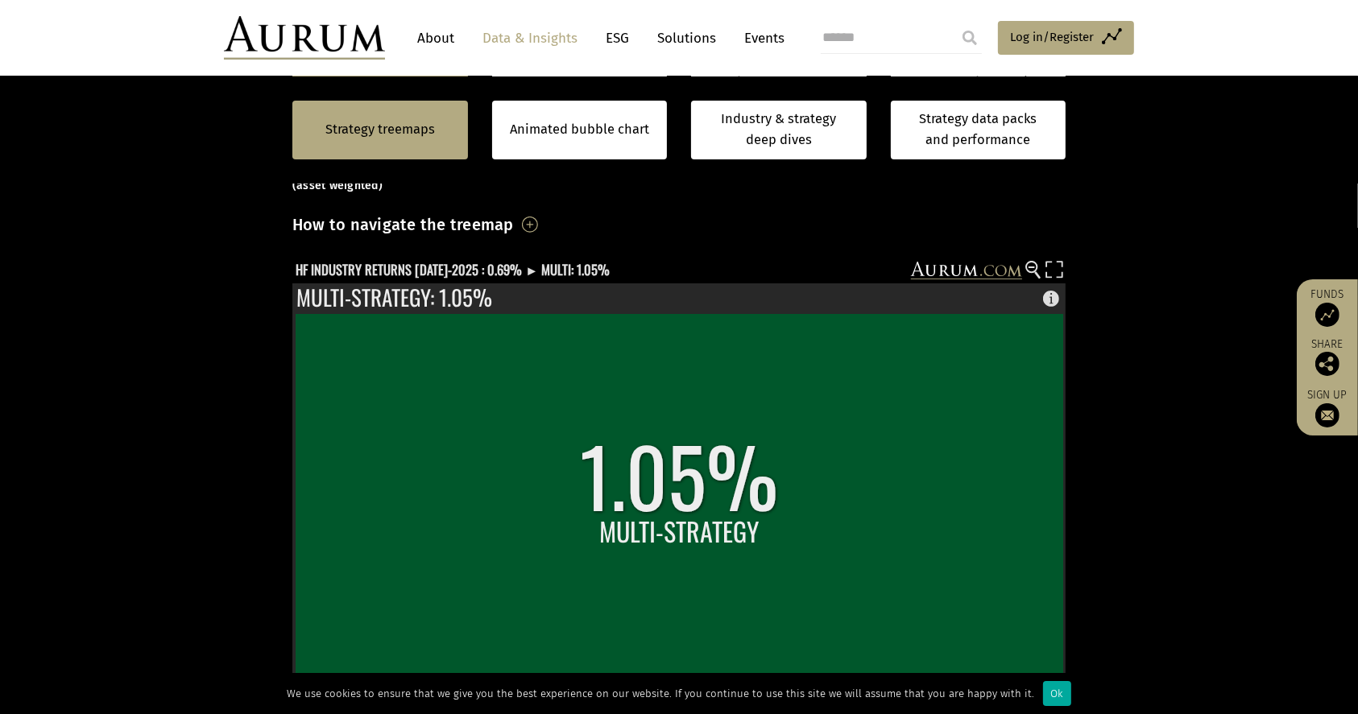
scroll to position [387, 0]
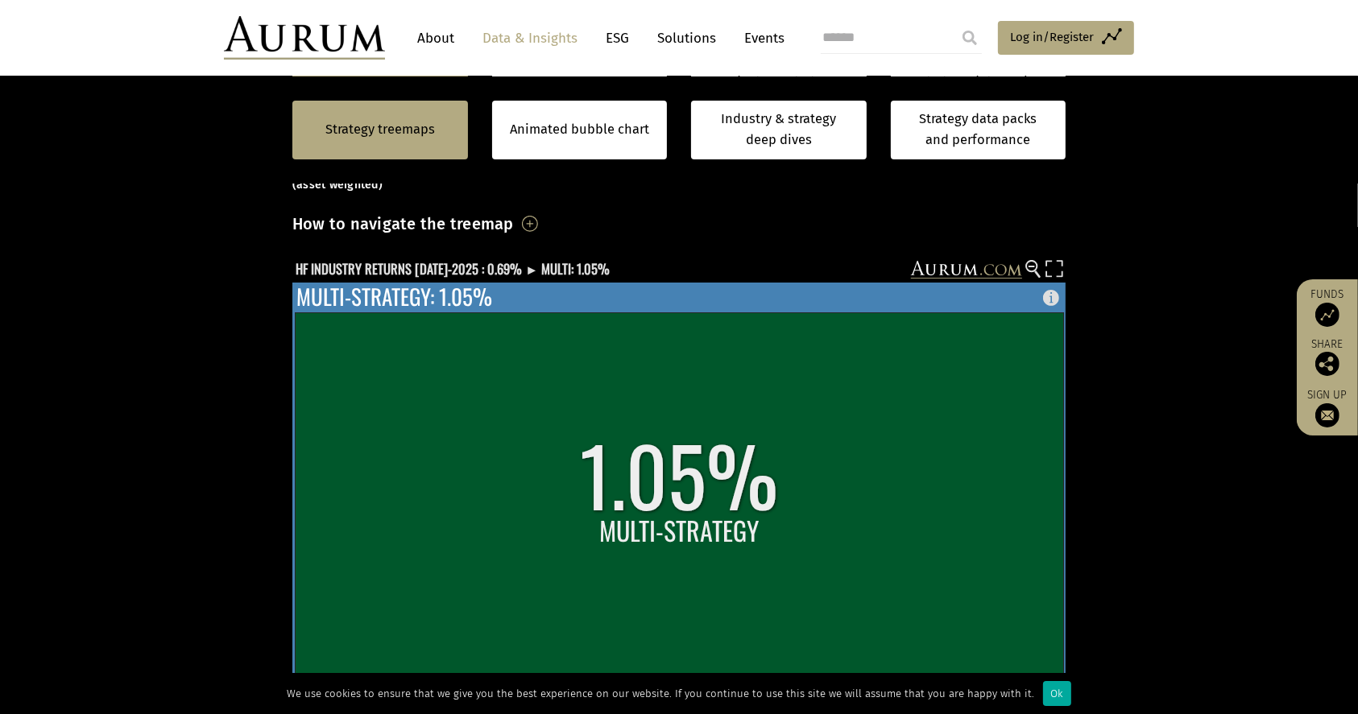
click at [657, 487] on rect at bounding box center [680, 510] width 768 height 395
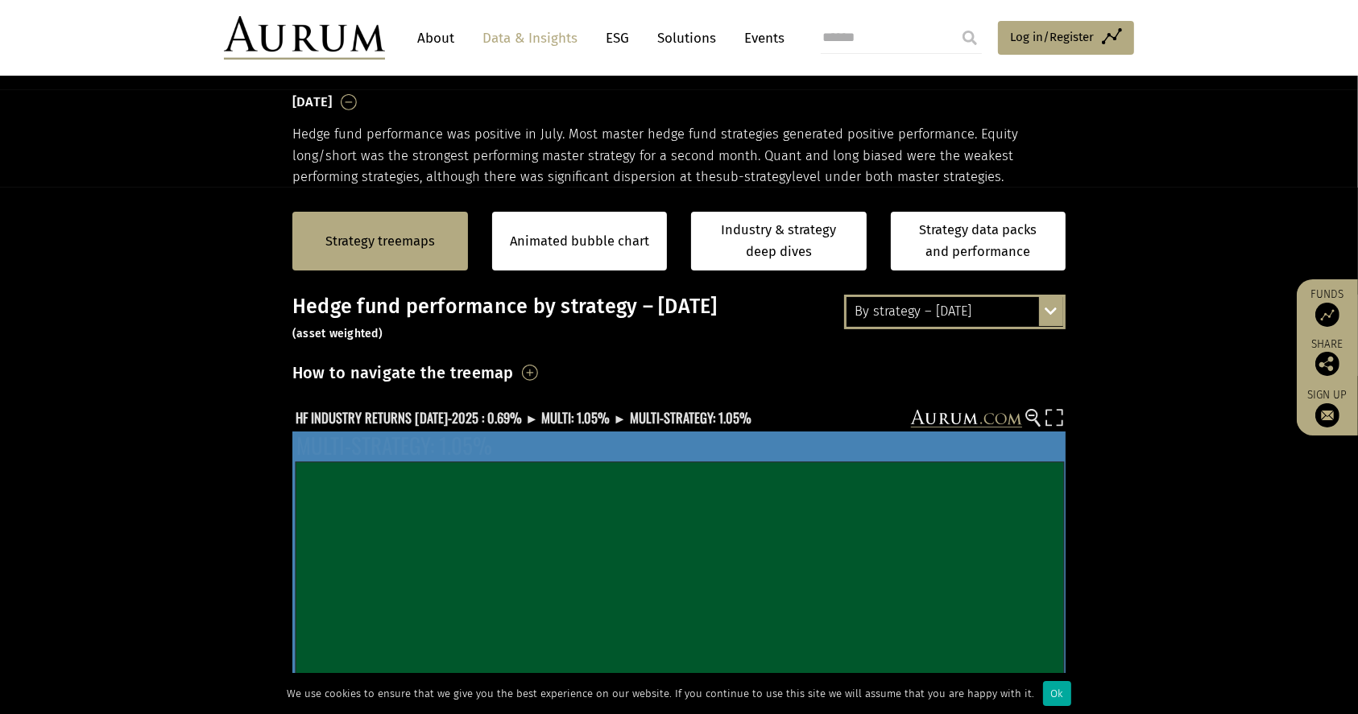
scroll to position [0, 0]
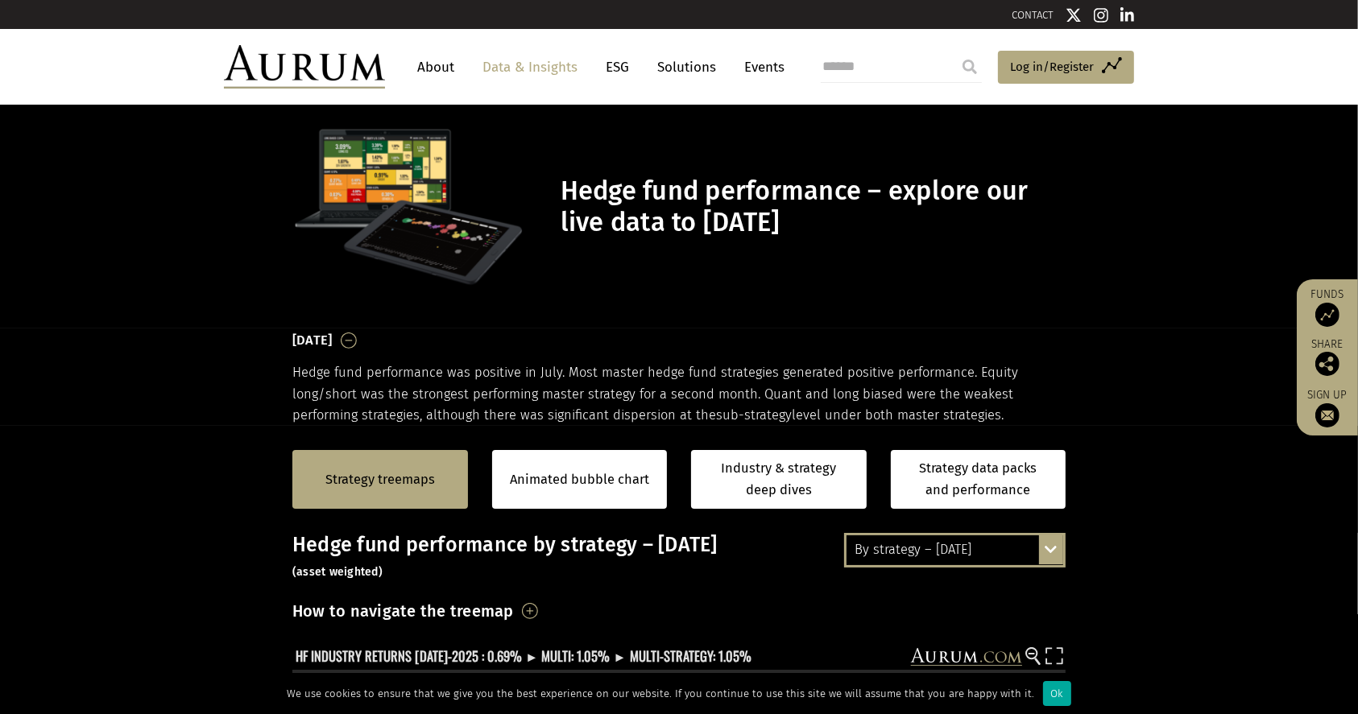
click at [586, 474] on link "Animated bubble chart" at bounding box center [579, 480] width 139 height 21
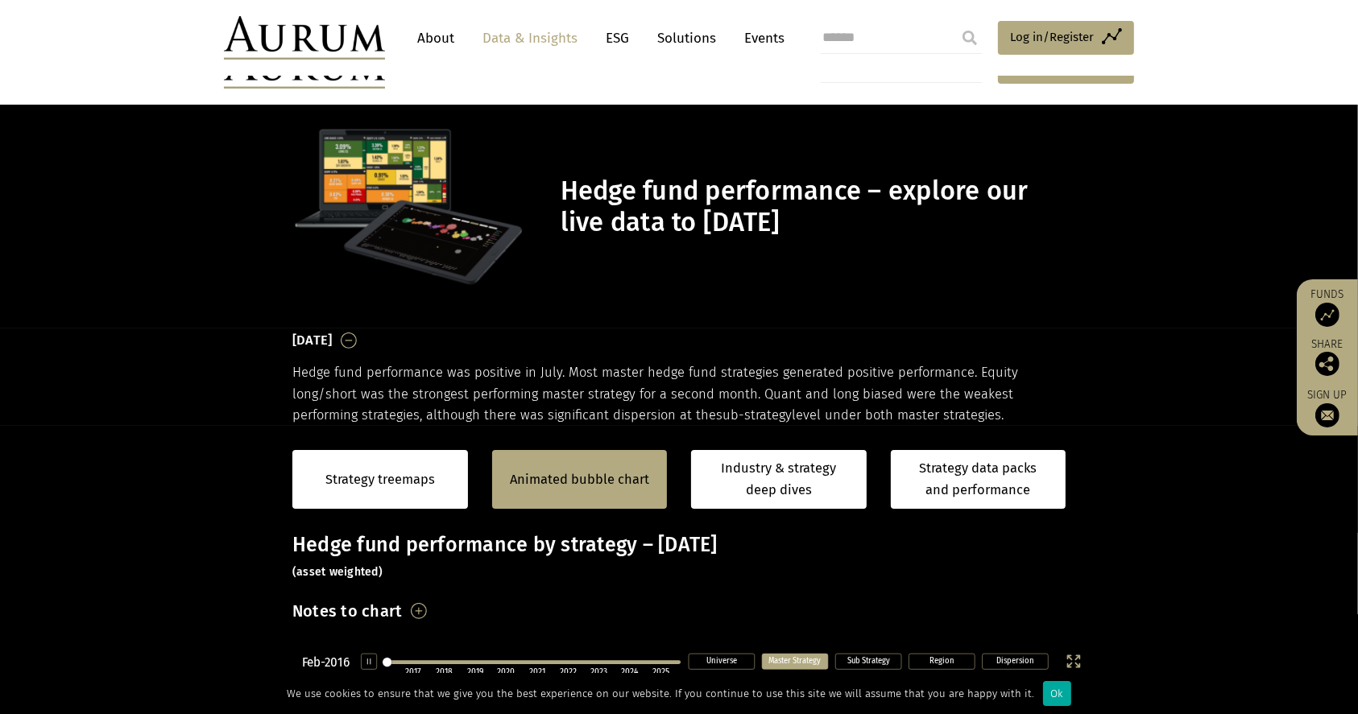
scroll to position [160, 0]
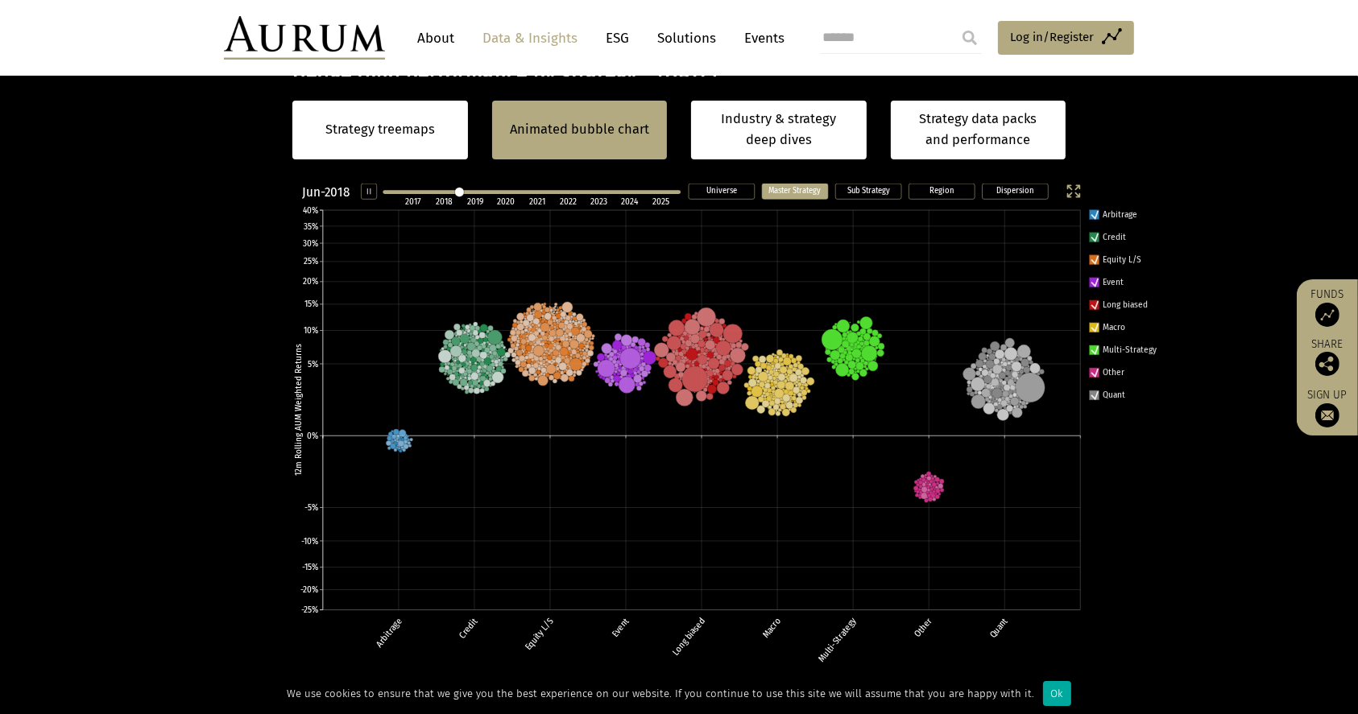
scroll to position [470, 0]
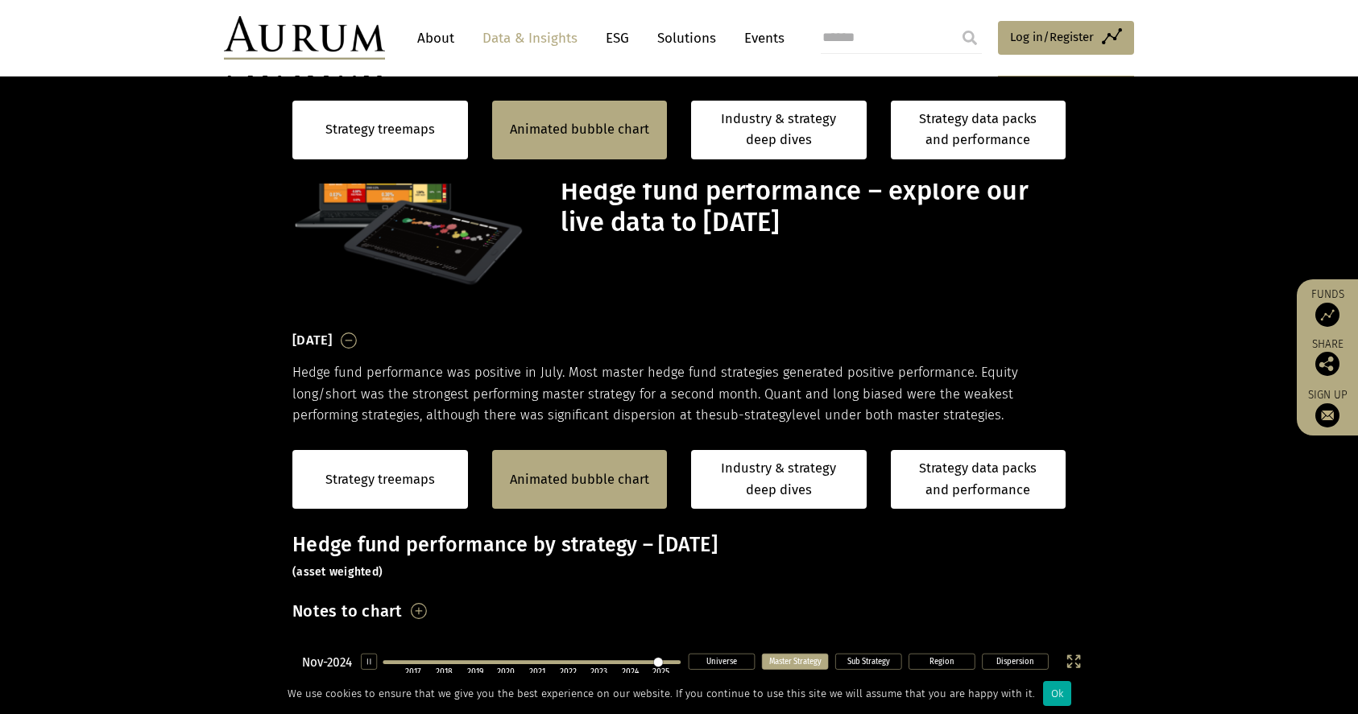
scroll to position [470, 0]
